Goal: Contribute content: Contribute content

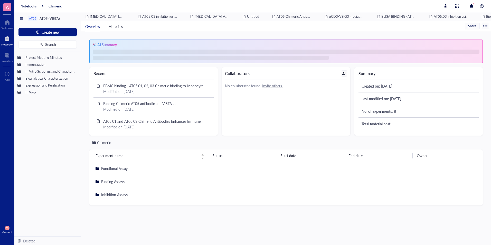
click at [6, 43] on div "Notebook" at bounding box center [7, 44] width 12 height 3
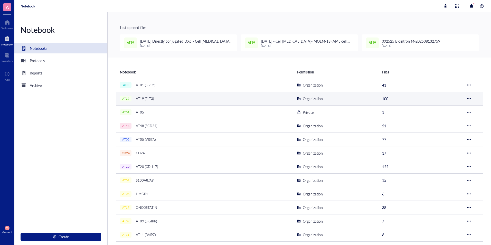
click at [136, 99] on div "AT19 (FLT3)" at bounding box center [145, 98] width 23 height 7
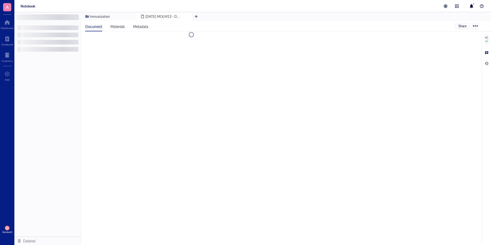
click at [136, 99] on div at bounding box center [280, 80] width 398 height 98
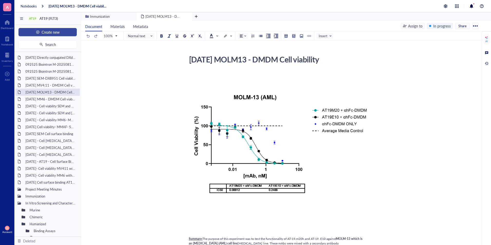
click at [43, 30] on span "Create new" at bounding box center [51, 32] width 18 height 4
click at [37, 41] on div "New file" at bounding box center [34, 42] width 13 height 6
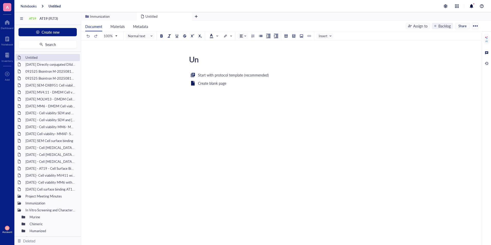
type textarea "U"
type textarea "[DATE] Directly conjugated DXD MV4;11"
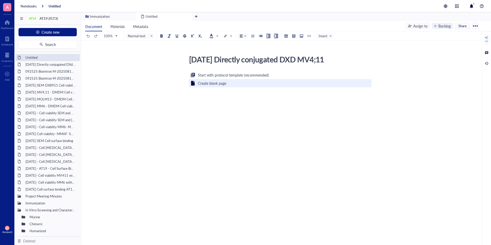
click at [216, 83] on div "Create blank page" at bounding box center [212, 83] width 28 height 6
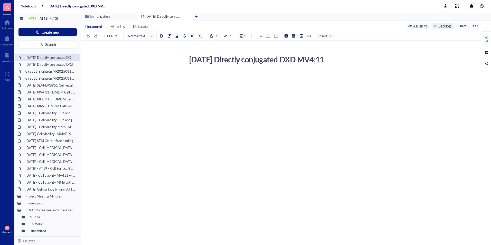
click at [260, 77] on div "﻿" at bounding box center [280, 75] width 183 height 5
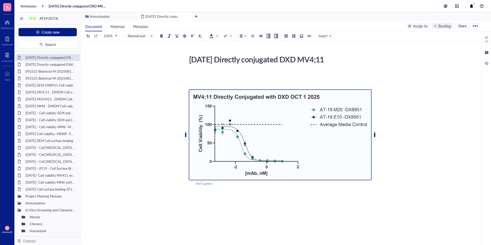
click at [449, 111] on div "[DATE] Directly conjugated DXD MV4;11 [DATE] Directly conjugated DXD MV4;11 ﻿ ﻿…" at bounding box center [280, 169] width 398 height 232
click at [296, 59] on div "[DATE] Directly conjugated DXD MV4;11" at bounding box center [278, 59] width 183 height 13
click at [296, 59] on textarea "[DATE] Directly conjugated DXD MV4;11" at bounding box center [278, 59] width 182 height 12
type textarea "[DATE] Directly conjugated mc-GGFG-DXD MV4;11"
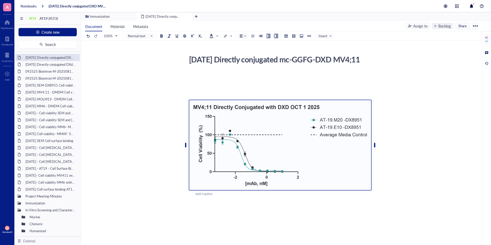
click at [454, 173] on div "[DATE] Directly conjugated mc-GGFG-DXD MV4;11 [DATE] Directly conjugated mc-GGF…" at bounding box center [280, 174] width 398 height 243
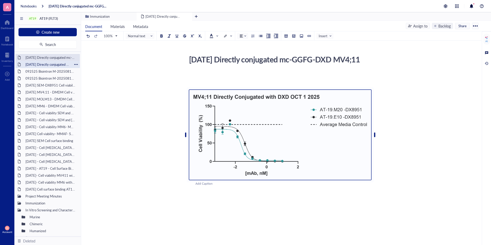
click at [56, 64] on div "[DATE] Directly conjugated DXd - Cell [MEDICAL_DATA]-MOML13 and RS411 cell line…" at bounding box center [47, 64] width 49 height 7
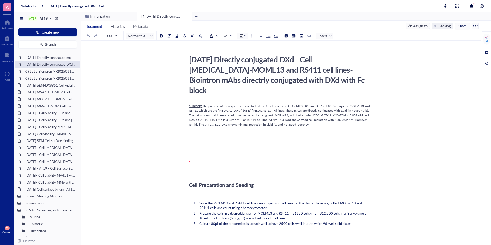
drag, startPoint x: 314, startPoint y: 69, endPoint x: 332, endPoint y: 84, distance: 23.3
click at [332, 84] on div "[DATE] Directly conjugated DXd - Cell [MEDICAL_DATA]-MOML13 and RS411 cell line…" at bounding box center [278, 75] width 183 height 44
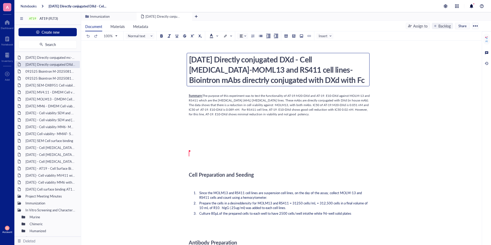
click at [325, 84] on textarea "[DATE] Directly conjugated DXd - Cell [MEDICAL_DATA]-MOML13 and RS411 cell line…" at bounding box center [278, 69] width 182 height 33
drag, startPoint x: 315, startPoint y: 68, endPoint x: 332, endPoint y: 82, distance: 22.5
click at [332, 82] on textarea "[DATE] Directly conjugated DXd - Cell [MEDICAL_DATA]-MOML13 and RS411 cell line…" at bounding box center [278, 69] width 182 height 33
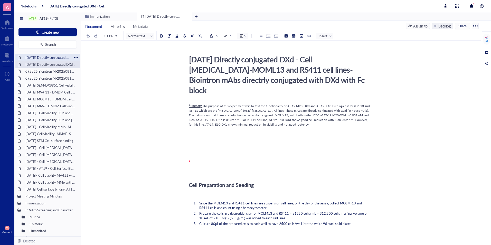
click at [46, 55] on div "[DATE] Directly conjugated mc-GGFG-DXD MV4;11" at bounding box center [47, 57] width 49 height 7
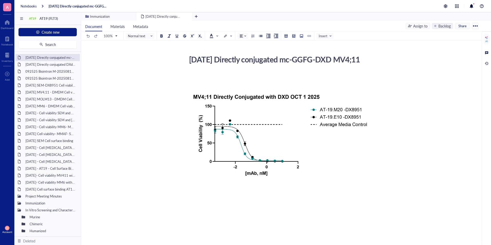
click at [226, 66] on div "[DATE] Directly conjugated mc-GGFG-DXD MV4;11" at bounding box center [278, 59] width 183 height 13
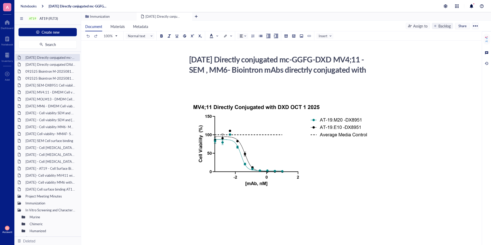
scroll to position [10, 0]
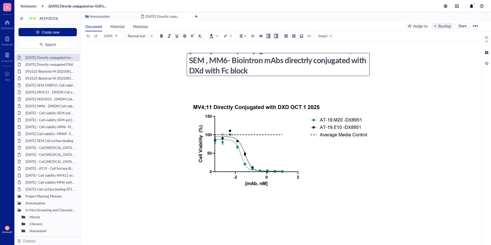
click at [242, 62] on textarea "[DATE] Directly conjugated mc-GGFG-DXD MV4;11 - SEM , MM6- Biointron mAbs direc…" at bounding box center [278, 64] width 182 height 23
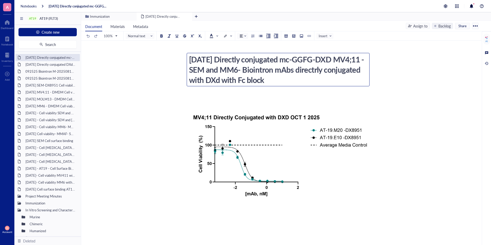
click at [273, 71] on textarea "[DATE] Directly conjugated mc-GGFG-DXD MV4;11 - SEM and MM6- Biointron mAbs dir…" at bounding box center [278, 69] width 182 height 33
type textarea "[DATE] Directly conjugated mc-GGFG-DXD MV4;11 - SEM and MM6 cell lines- Biointr…"
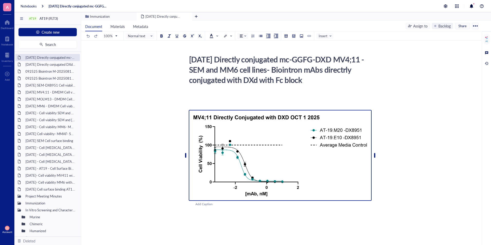
click at [281, 154] on img at bounding box center [280, 155] width 183 height 91
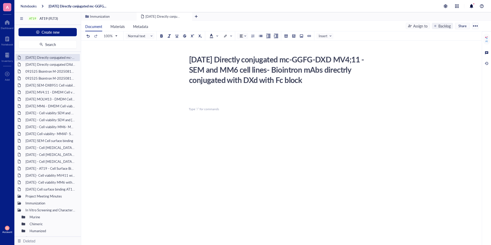
click at [447, 92] on div "[DATE] Directly conjugated mc-GGFG-DXD MV4;11 - SEM and MM6 cell lines- Biointr…" at bounding box center [280, 129] width 398 height 152
drag, startPoint x: 298, startPoint y: 62, endPoint x: 347, endPoint y: 63, distance: 49.6
click at [347, 63] on div "[DATE] Directly conjugated mc-GGFG-DXD MV4;11 - SEM and MM6 cell lines- Biointr…" at bounding box center [278, 69] width 183 height 33
drag, startPoint x: 348, startPoint y: 58, endPoint x: 298, endPoint y: 60, distance: 50.4
click at [298, 60] on textarea "[DATE] Directly conjugated mc-GGFG-DXD MV4;11 - SEM and MM6 cell lines- Biointr…" at bounding box center [278, 69] width 182 height 33
